Goal: Information Seeking & Learning: Learn about a topic

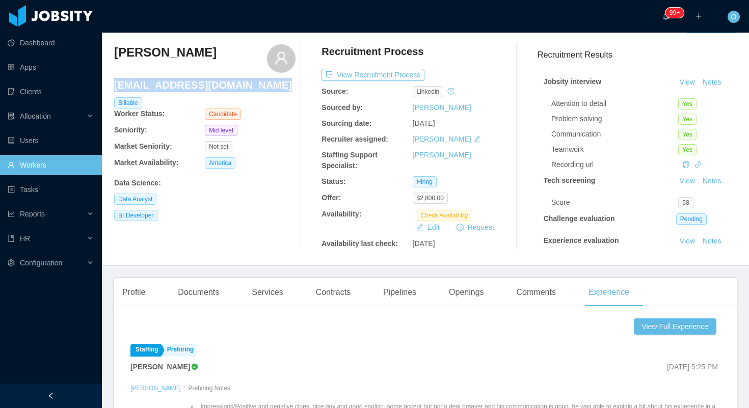
scroll to position [31, 0]
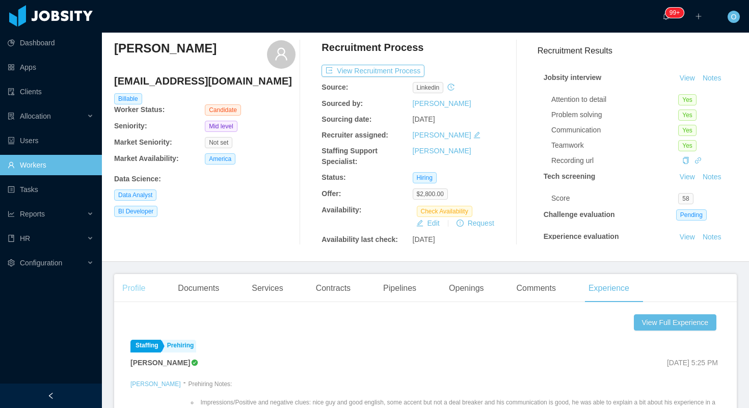
click at [150, 290] on div "Profile" at bounding box center [133, 288] width 39 height 29
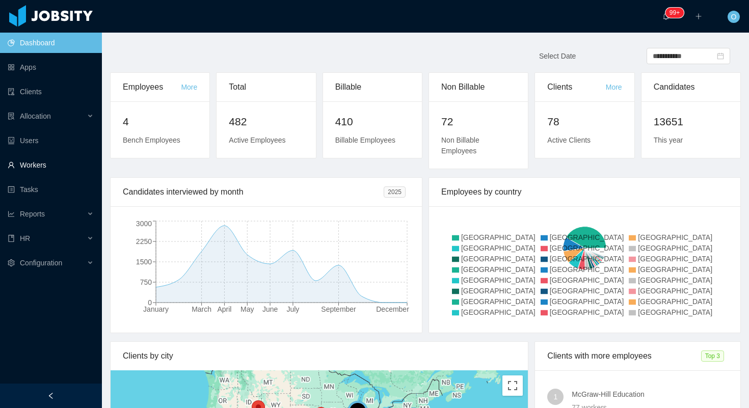
click at [37, 160] on link "Workers" at bounding box center [51, 165] width 86 height 20
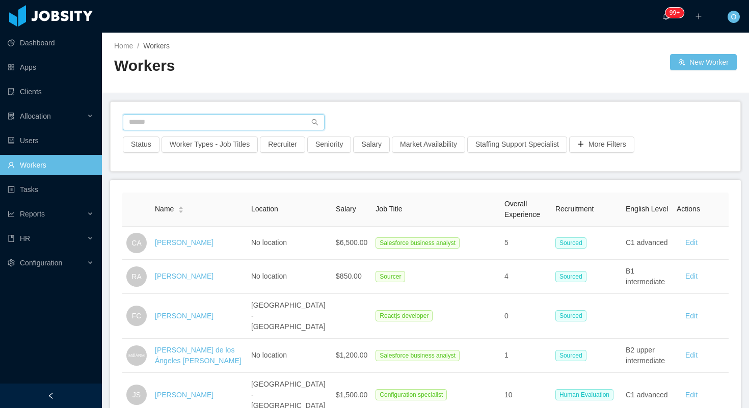
click at [250, 122] on input "text" at bounding box center [224, 122] width 202 height 16
paste input "**********"
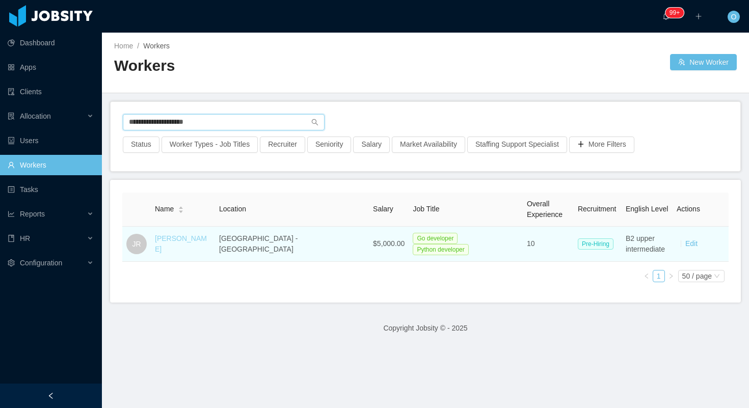
type input "**********"
click at [207, 242] on link "Jhonatan Rodrigues" at bounding box center [181, 243] width 52 height 19
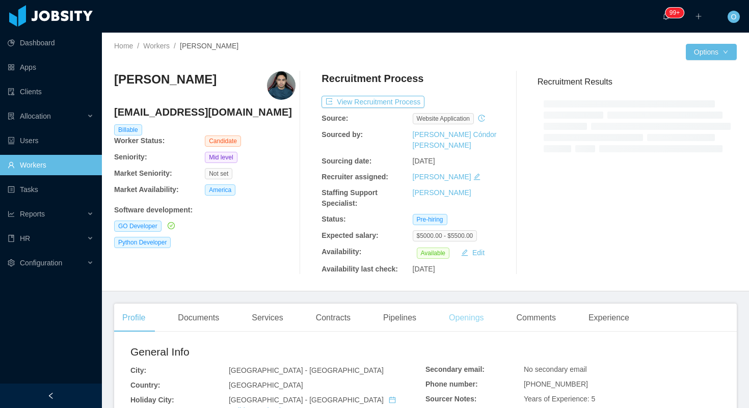
click at [474, 304] on div "Openings" at bounding box center [466, 318] width 51 height 29
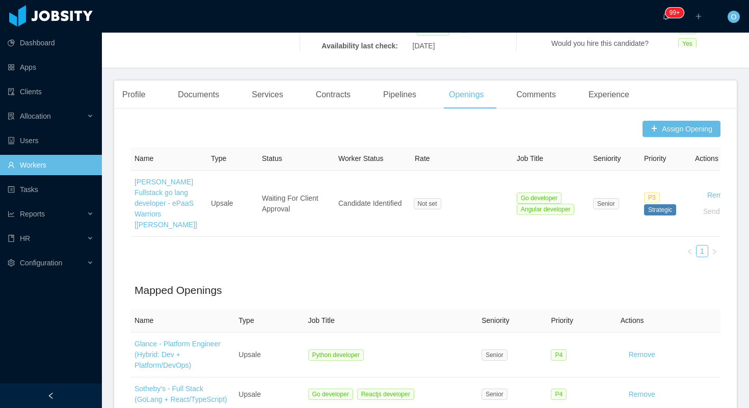
scroll to position [221, 0]
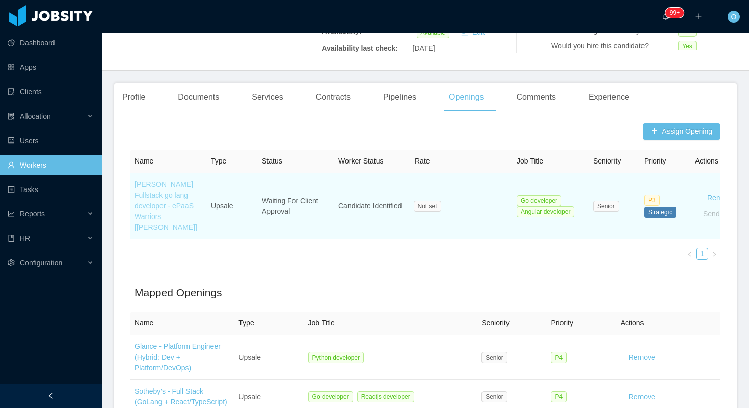
click at [147, 190] on link "McGraw-Hill Fullstack go lang developer - ePaaS Warriors [Mohammed Zayeem]" at bounding box center [165, 205] width 63 height 51
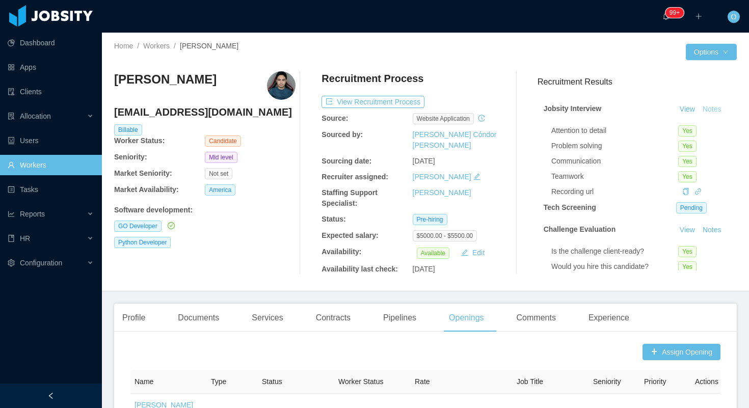
click at [714, 108] on button "Notes" at bounding box center [711, 109] width 27 height 12
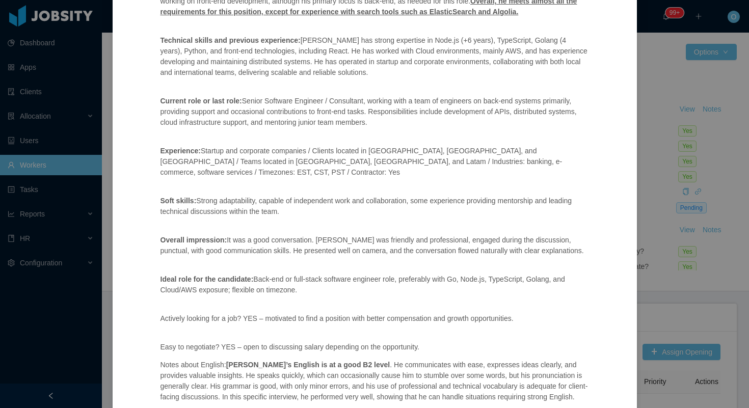
scroll to position [269, 0]
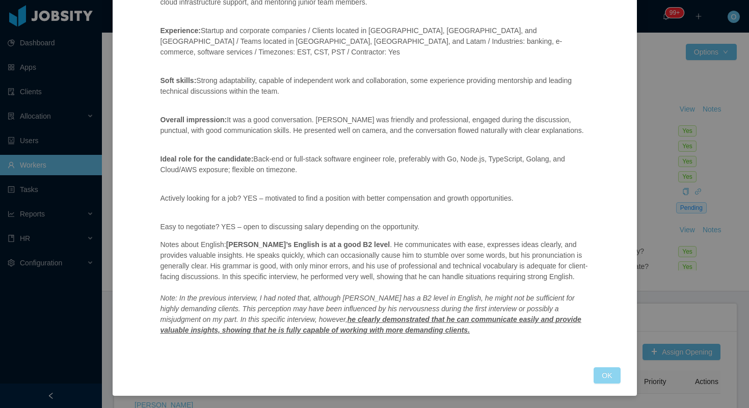
click at [612, 372] on button "OK" at bounding box center [606, 375] width 26 height 16
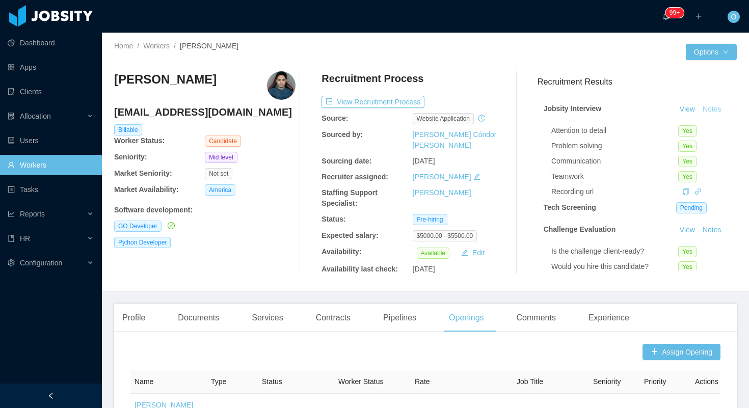
scroll to position [218, 0]
click at [689, 110] on link "View" at bounding box center [687, 109] width 22 height 8
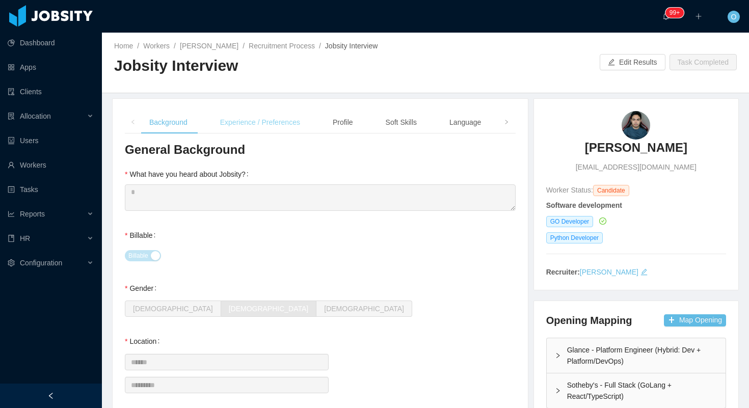
click at [281, 119] on div "Experience / Preferences" at bounding box center [260, 122] width 96 height 23
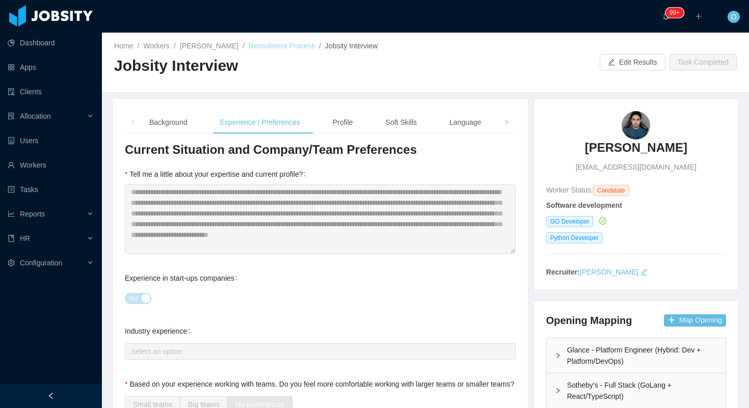
click at [275, 46] on link "Recruitment Process" at bounding box center [282, 46] width 66 height 8
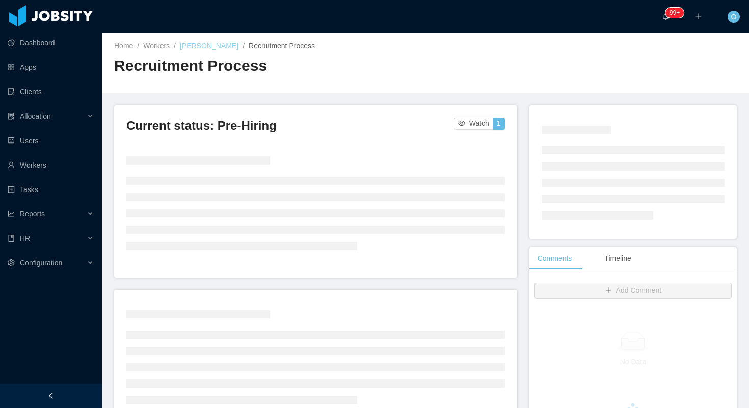
click at [228, 42] on link "Jhonatan Rodrigues" at bounding box center [209, 46] width 59 height 8
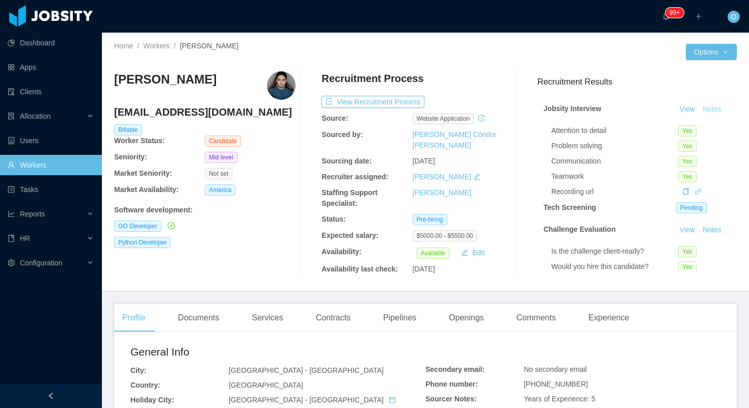
click at [708, 108] on button "Notes" at bounding box center [711, 109] width 27 height 12
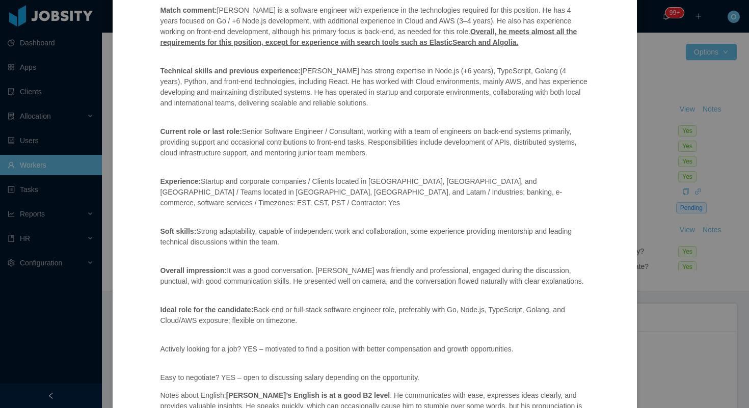
scroll to position [269, 0]
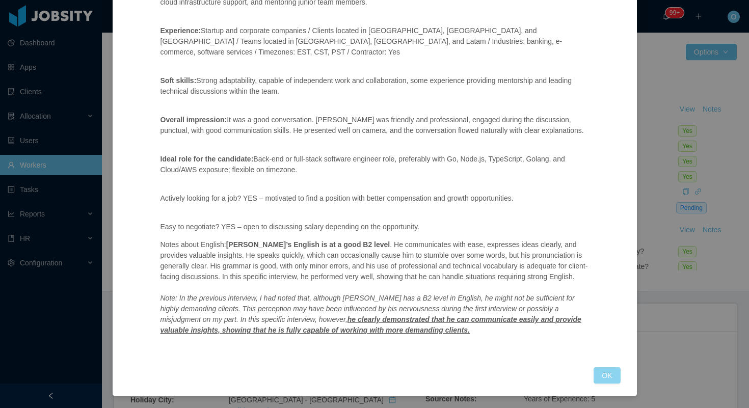
click at [600, 370] on button "OK" at bounding box center [606, 375] width 26 height 16
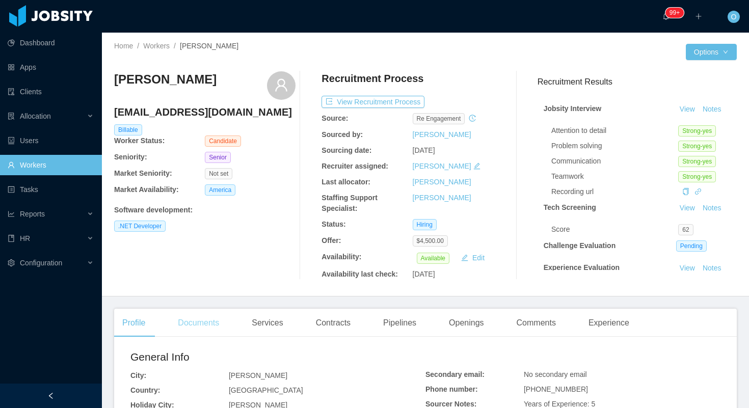
click at [201, 329] on div "Documents" at bounding box center [199, 323] width 58 height 29
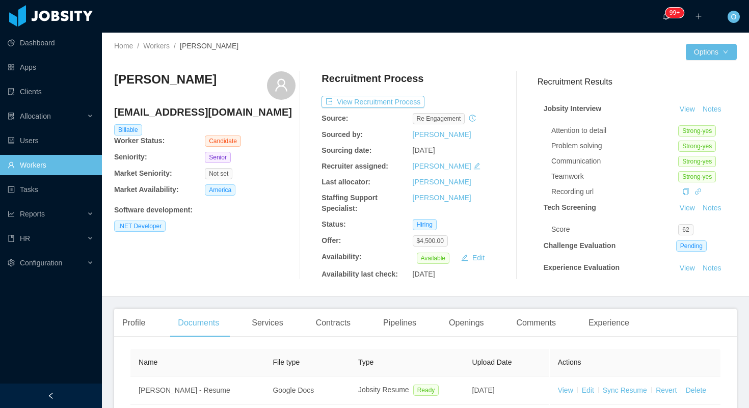
scroll to position [123, 0]
